Goal: Find specific page/section: Find specific page/section

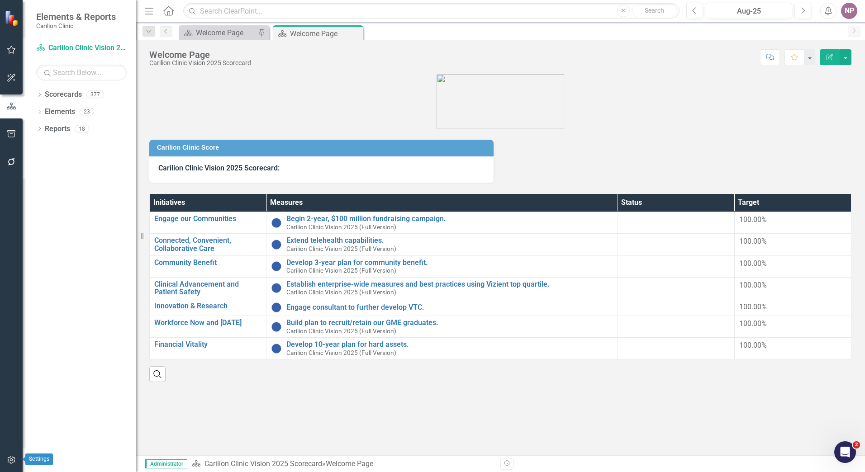
click at [5, 463] on button "button" at bounding box center [11, 460] width 20 height 19
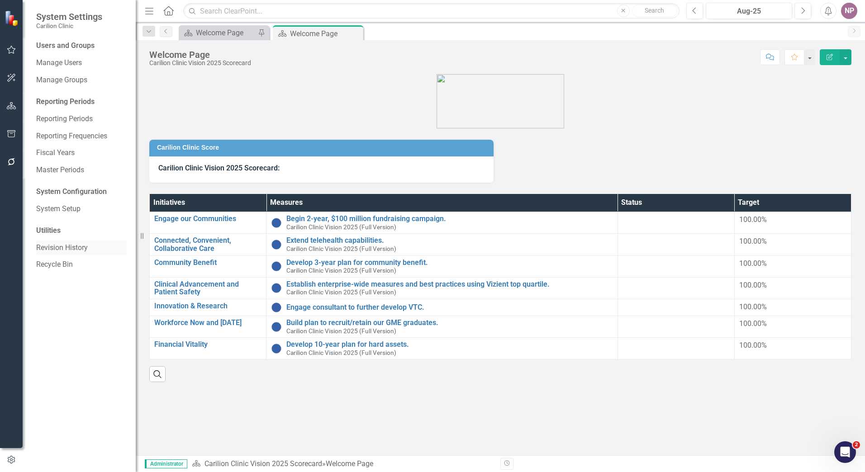
click at [76, 246] on link "Revision History" at bounding box center [81, 248] width 90 height 10
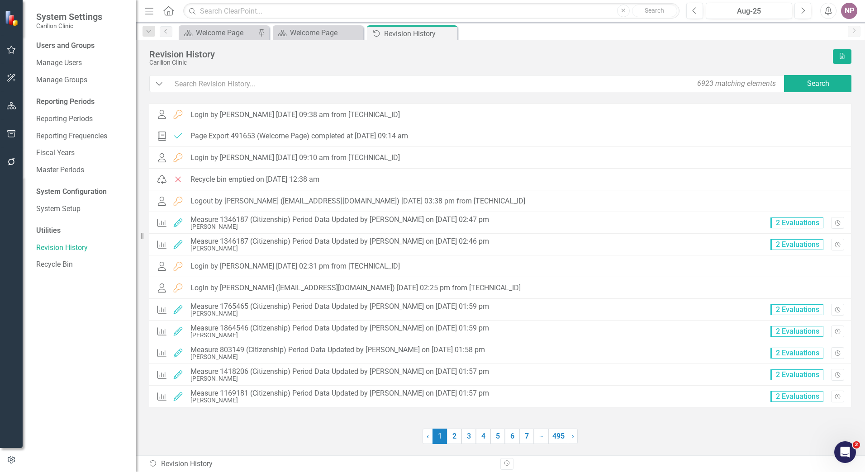
click at [196, 13] on icon "Search" at bounding box center [192, 11] width 9 height 8
click at [8, 79] on icon "button" at bounding box center [11, 77] width 9 height 7
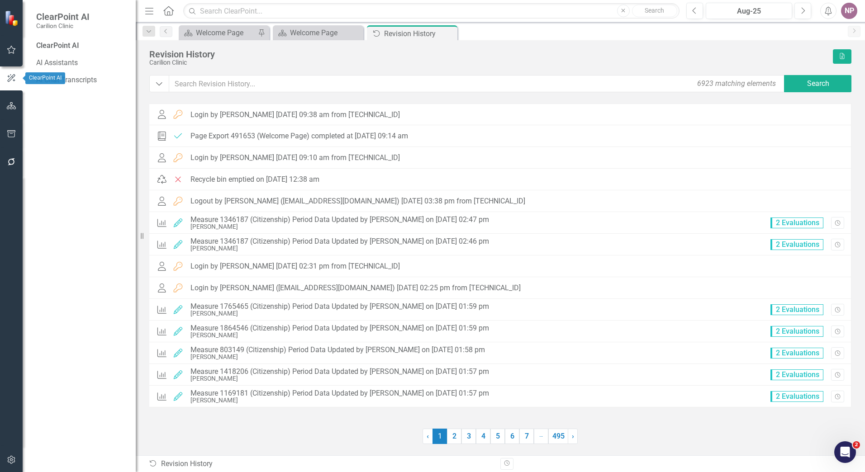
click at [10, 98] on button "button" at bounding box center [11, 106] width 20 height 19
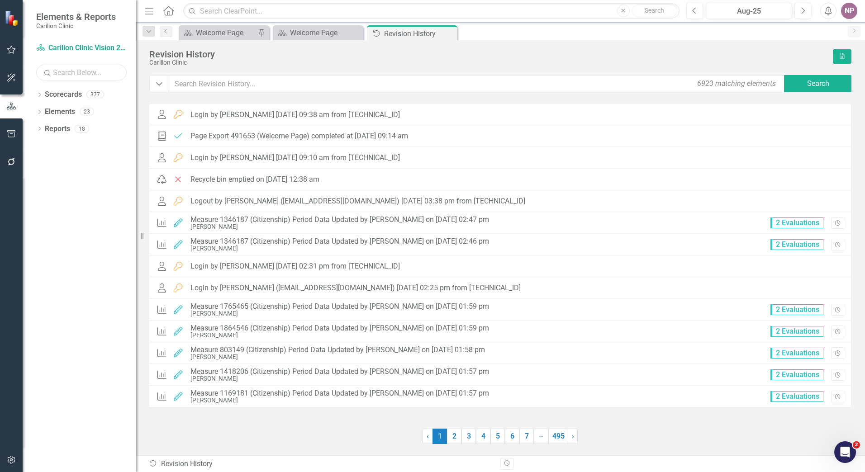
click at [52, 70] on input "text" at bounding box center [81, 73] width 90 height 16
type input "[PERSON_NAME]"
click at [97, 198] on div "Dropdown Scorecards 8 Dropdown Carilion Clinic Dropdown Department of FCM Dropd…" at bounding box center [79, 279] width 113 height 385
click at [39, 95] on icon "Dropdown" at bounding box center [39, 95] width 6 height 5
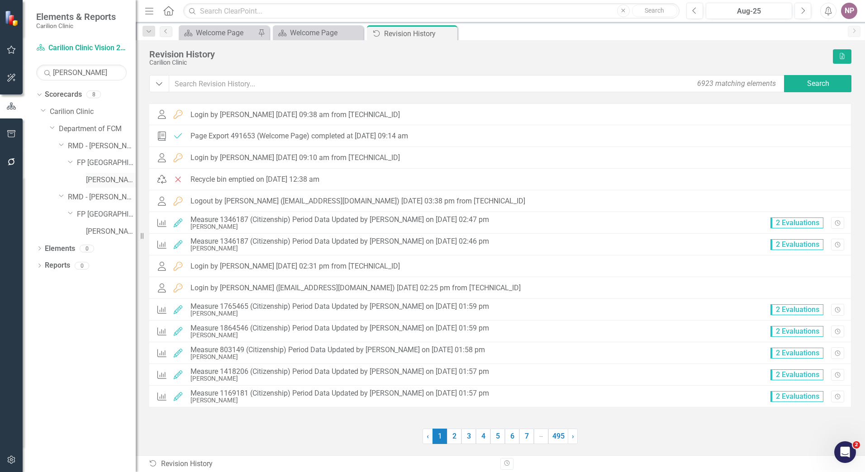
click at [108, 179] on link "[PERSON_NAME]" at bounding box center [111, 180] width 50 height 10
